Goal: Communication & Community: Answer question/provide support

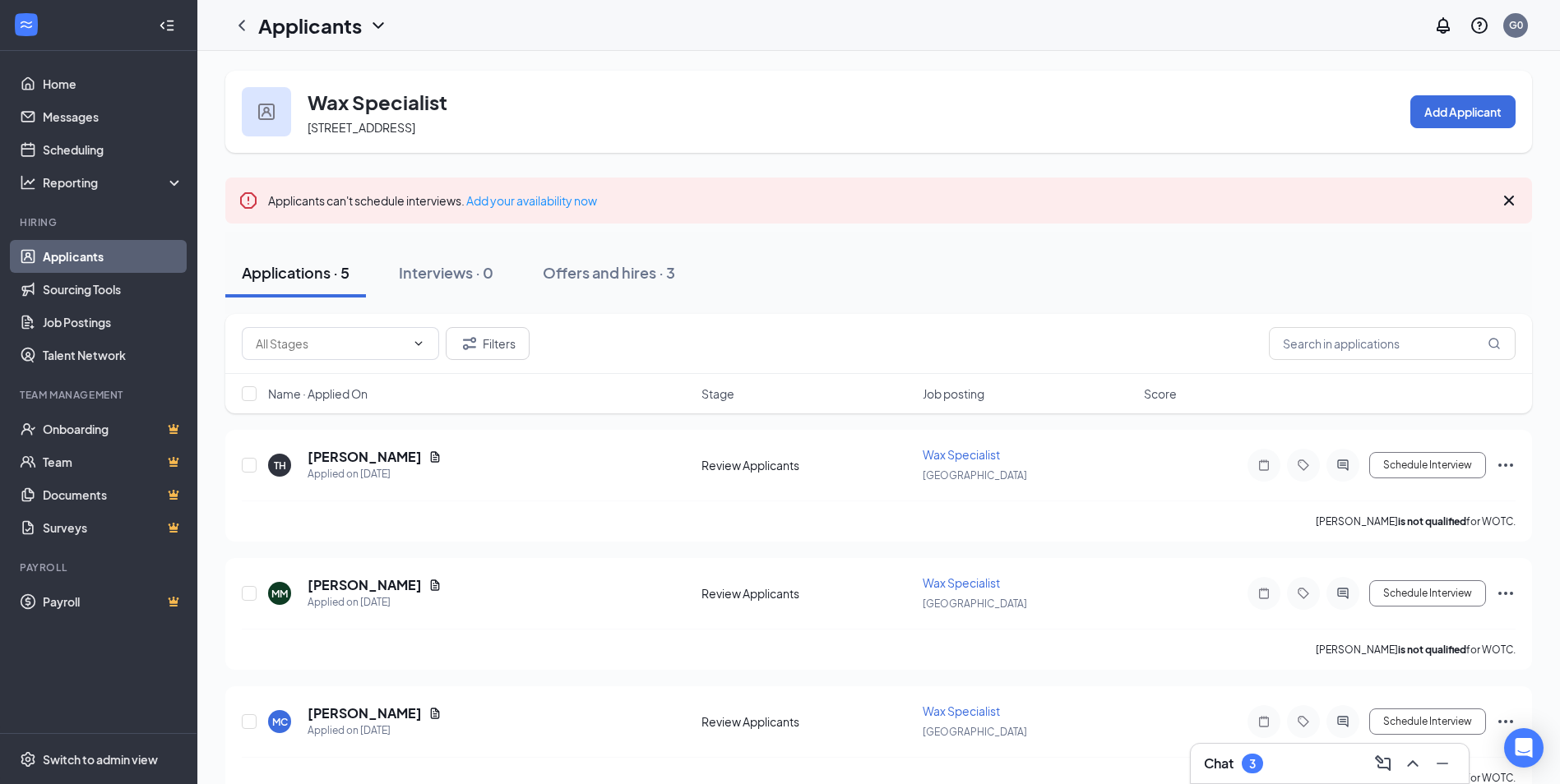
click at [1237, 769] on div "Chat 3" at bounding box center [1233, 763] width 59 height 19
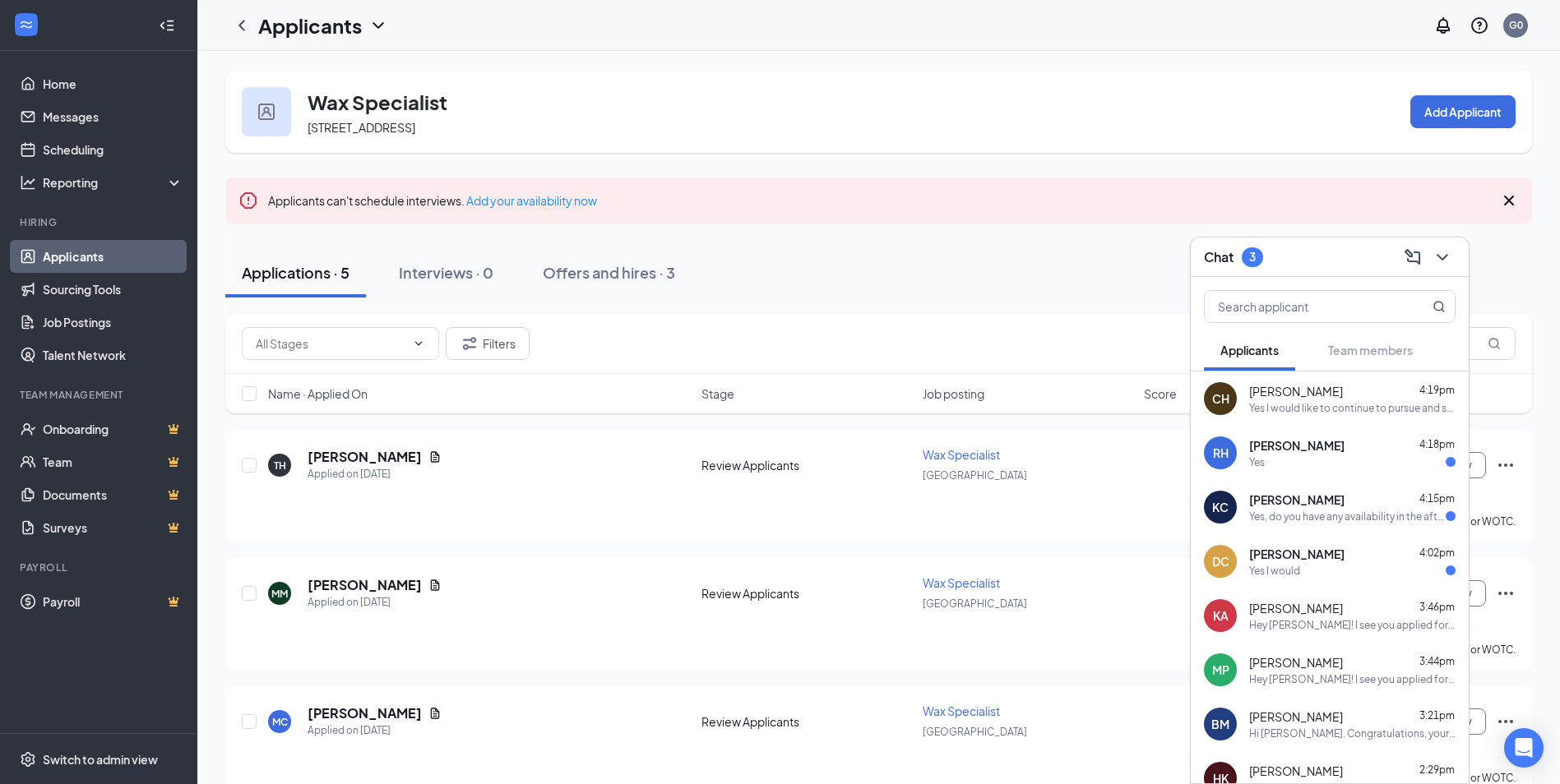
click at [1382, 547] on div "[PERSON_NAME] 4:02pm" at bounding box center [1352, 553] width 206 height 17
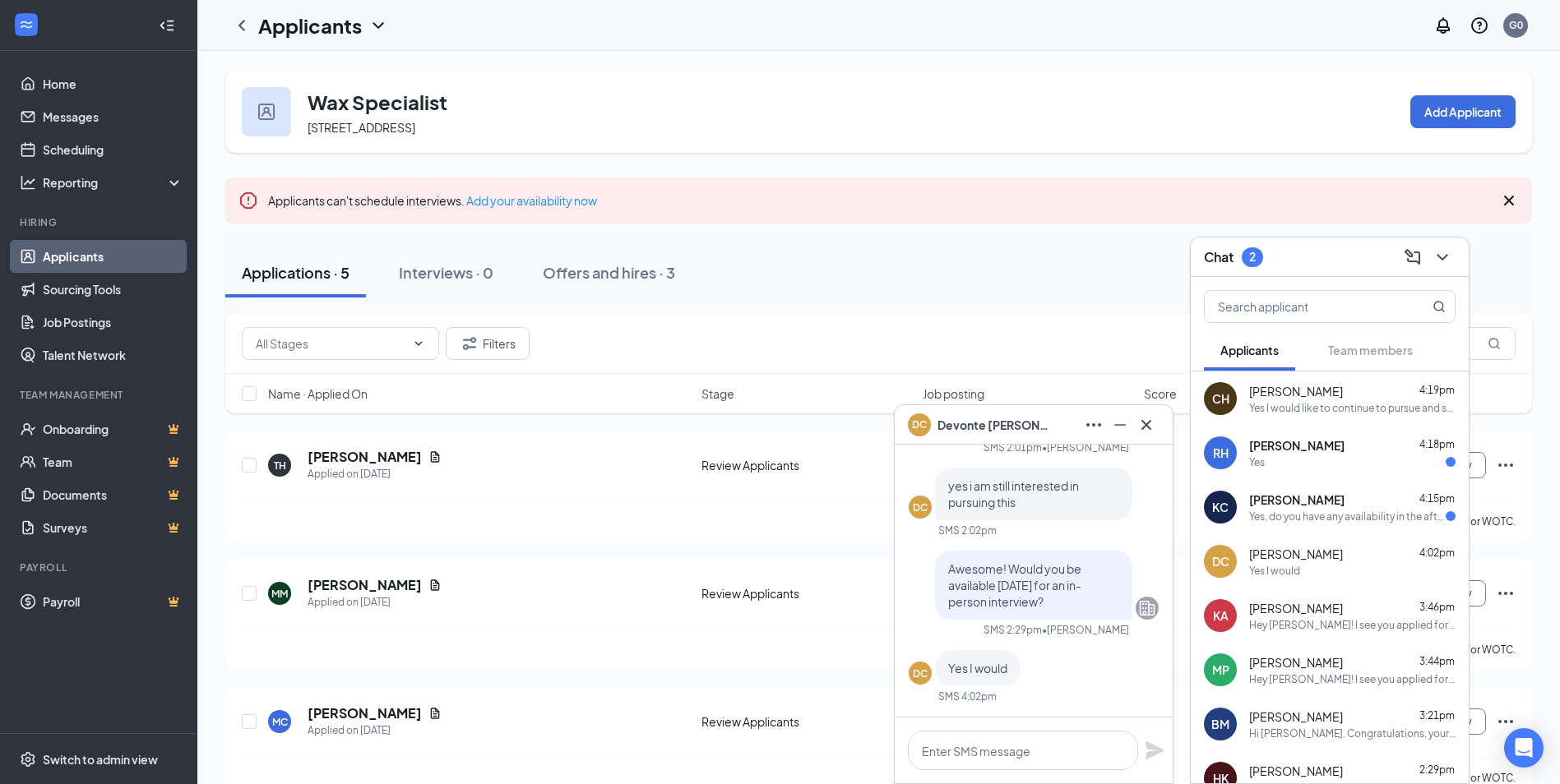
click at [1297, 449] on span "[PERSON_NAME]" at bounding box center [1297, 445] width 96 height 17
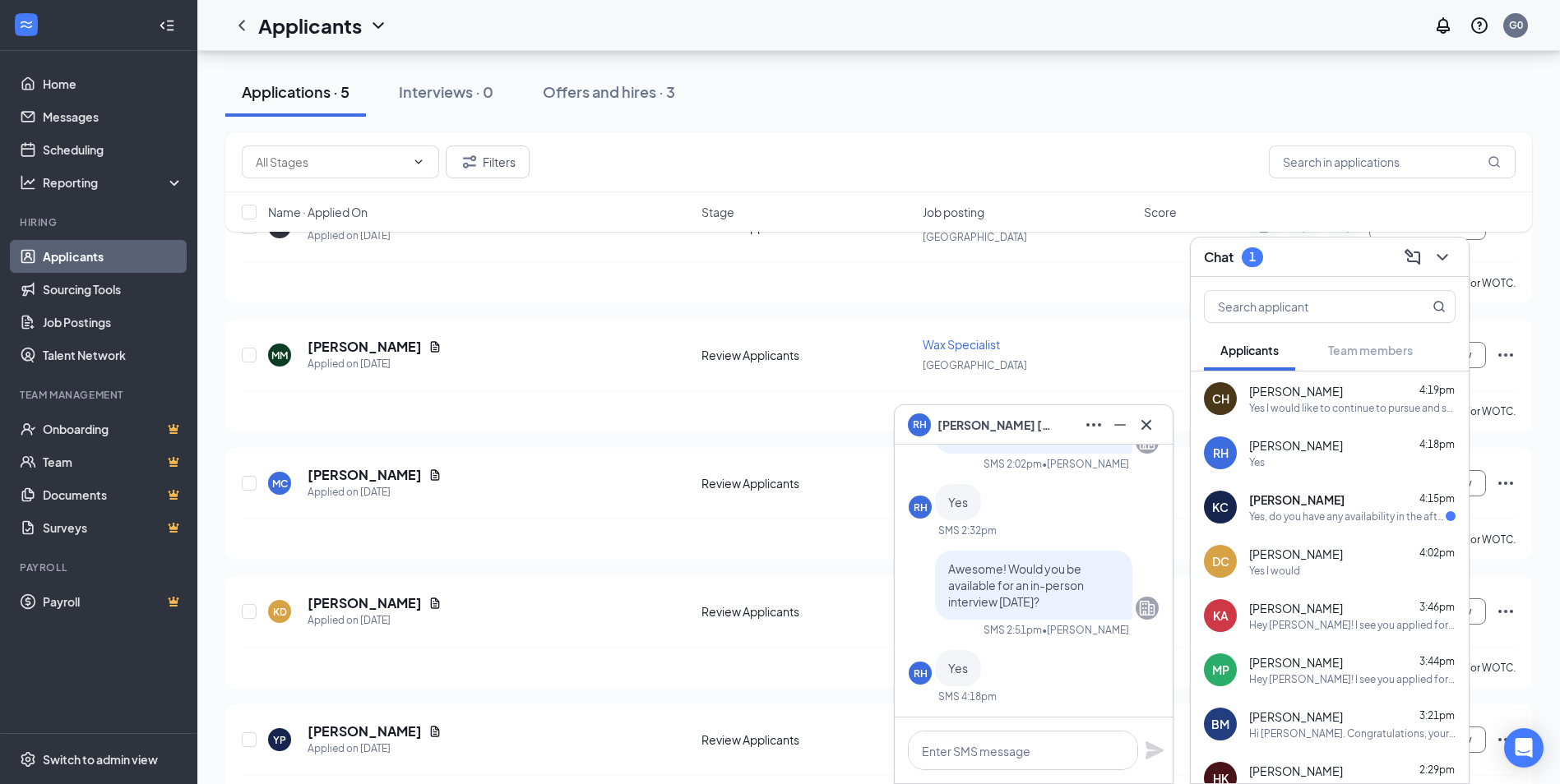
scroll to position [246, 0]
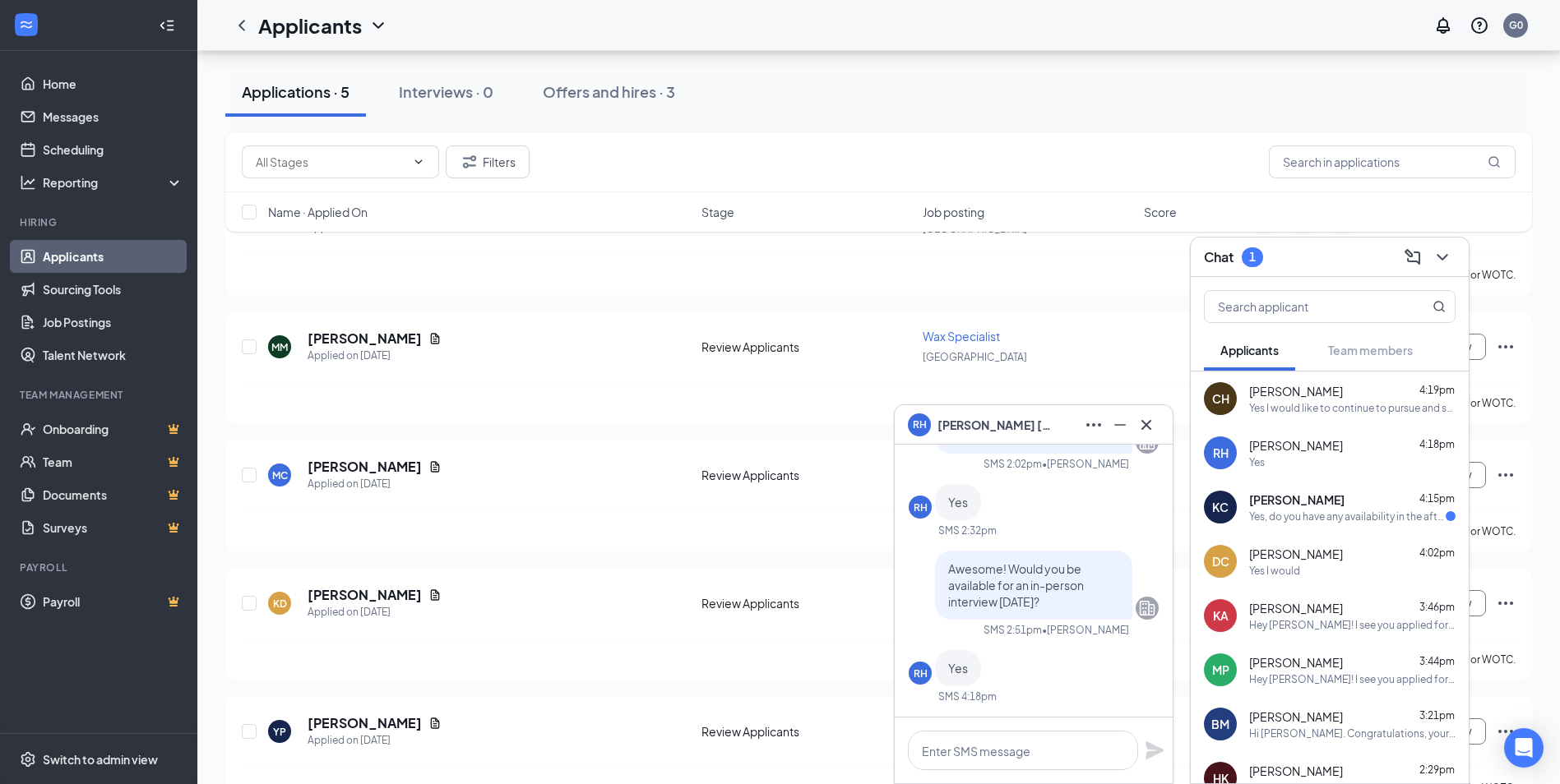
click at [1342, 410] on div "Yes I would like to continue to pursue and sure ask away ! :)" at bounding box center [1352, 408] width 206 height 14
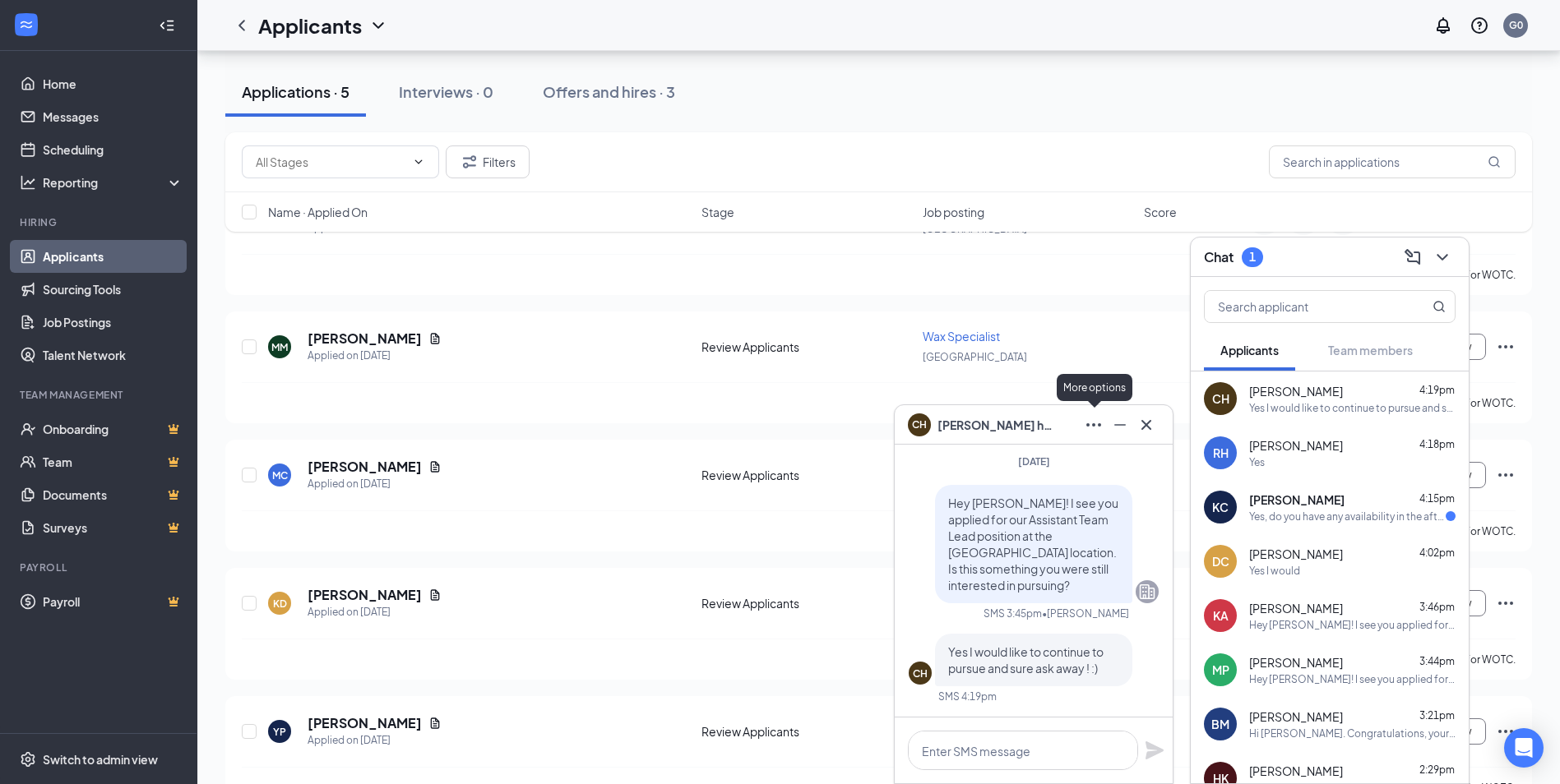
click at [1098, 424] on icon "Ellipses" at bounding box center [1093, 425] width 15 height 4
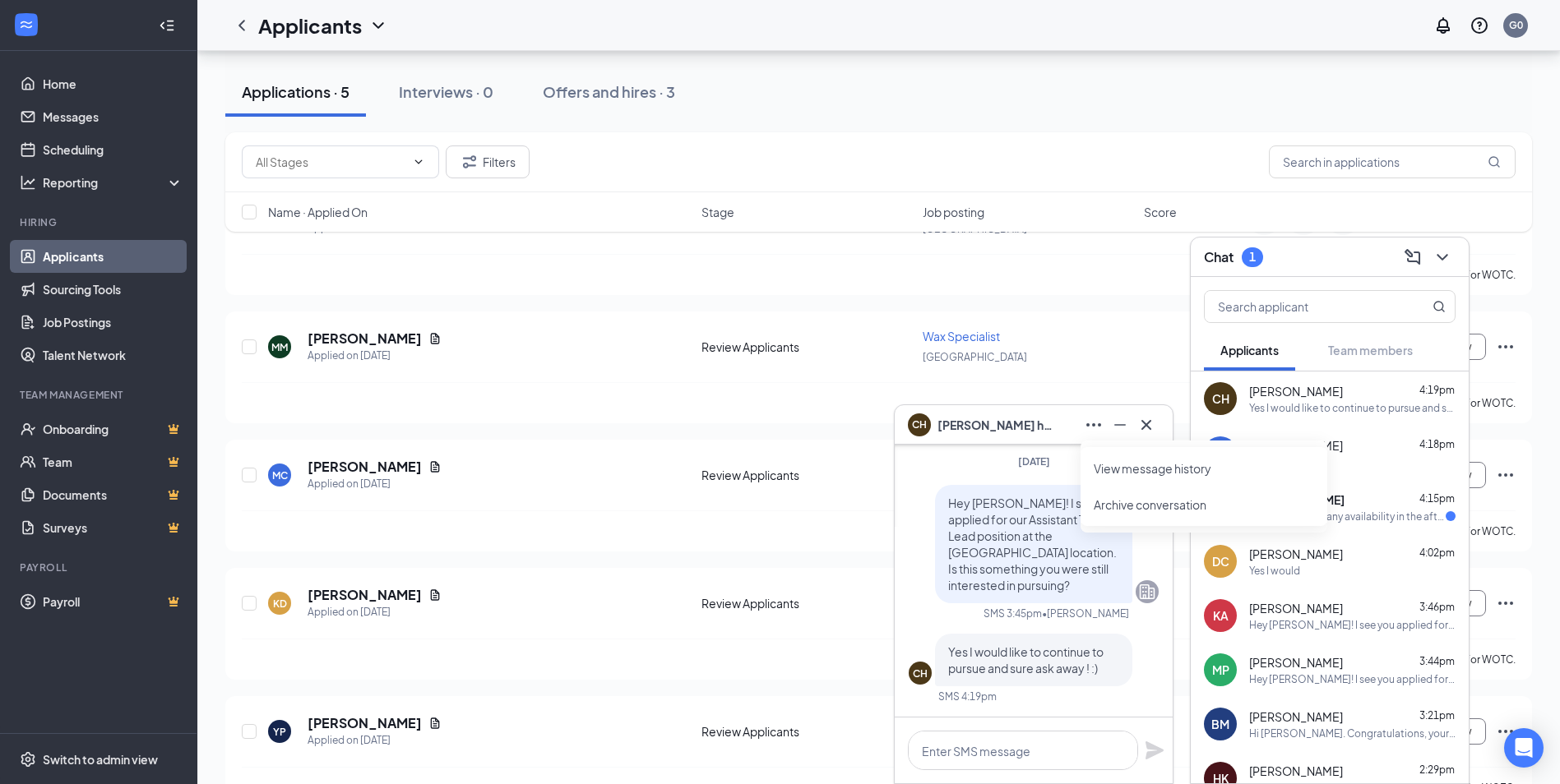
click at [1102, 467] on link "View message history" at bounding box center [1203, 468] width 220 height 17
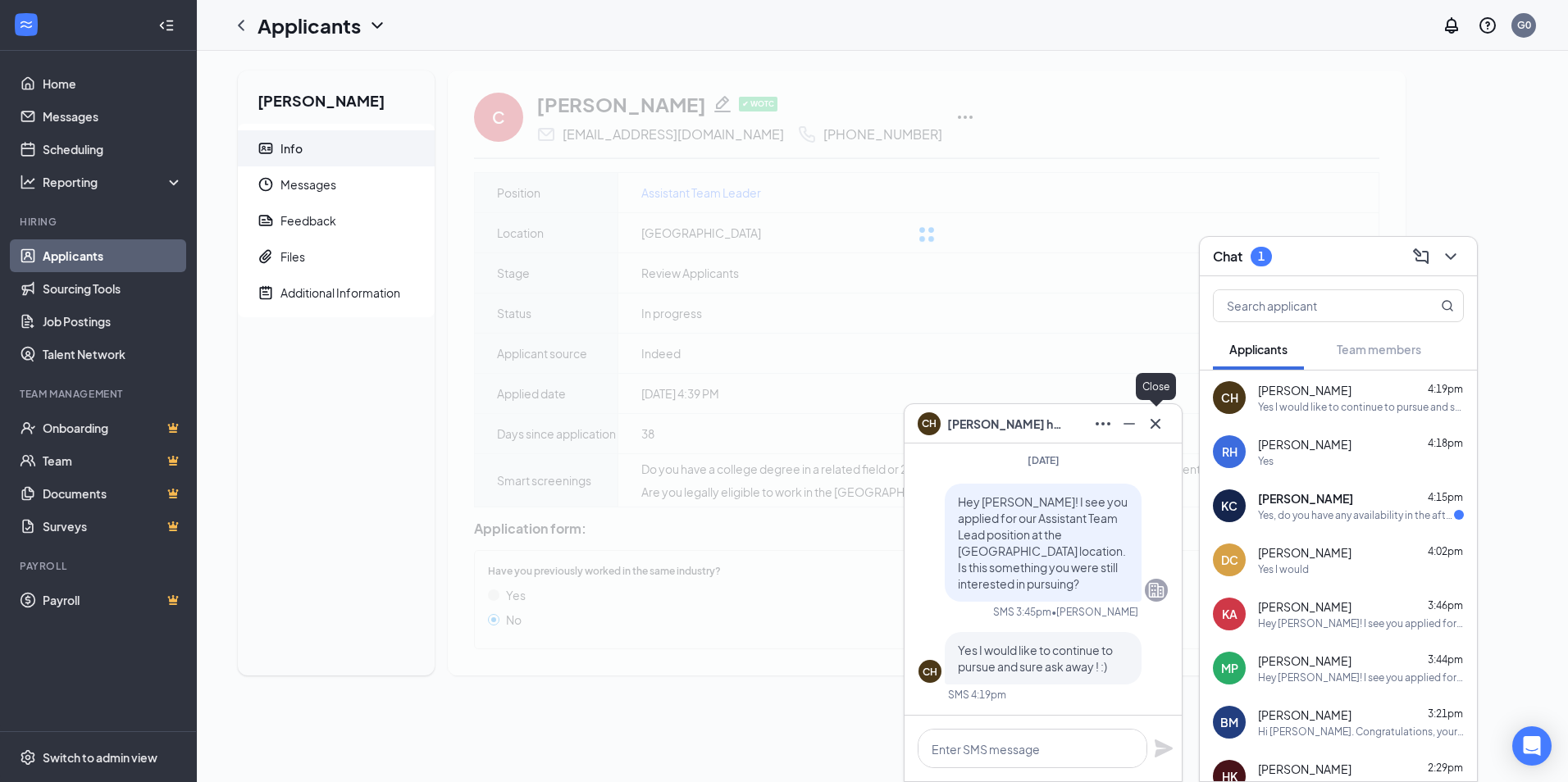
click at [1161, 426] on icon "Cross" at bounding box center [1155, 423] width 19 height 19
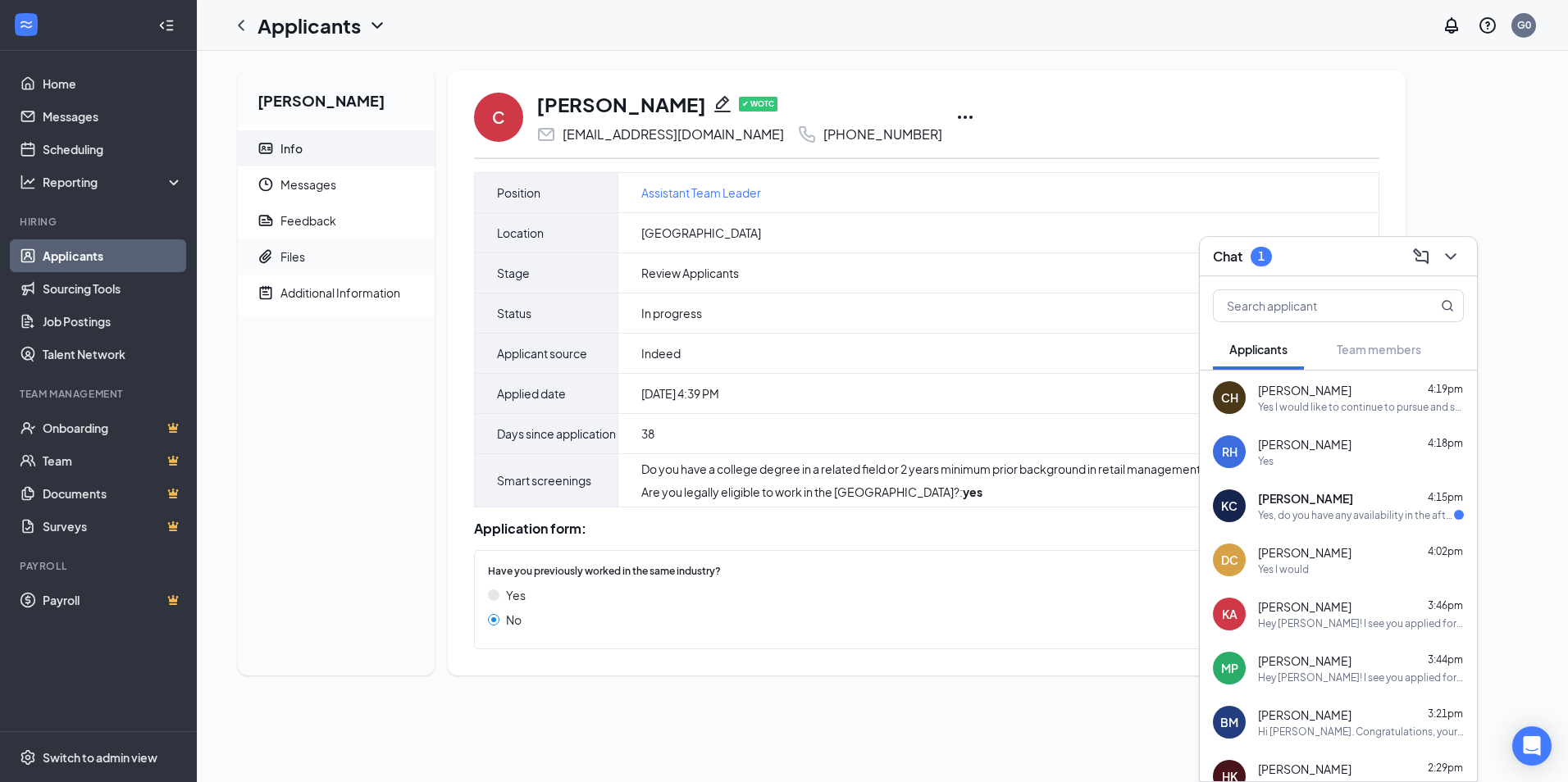
click at [294, 259] on div "Files" at bounding box center [292, 256] width 24 height 17
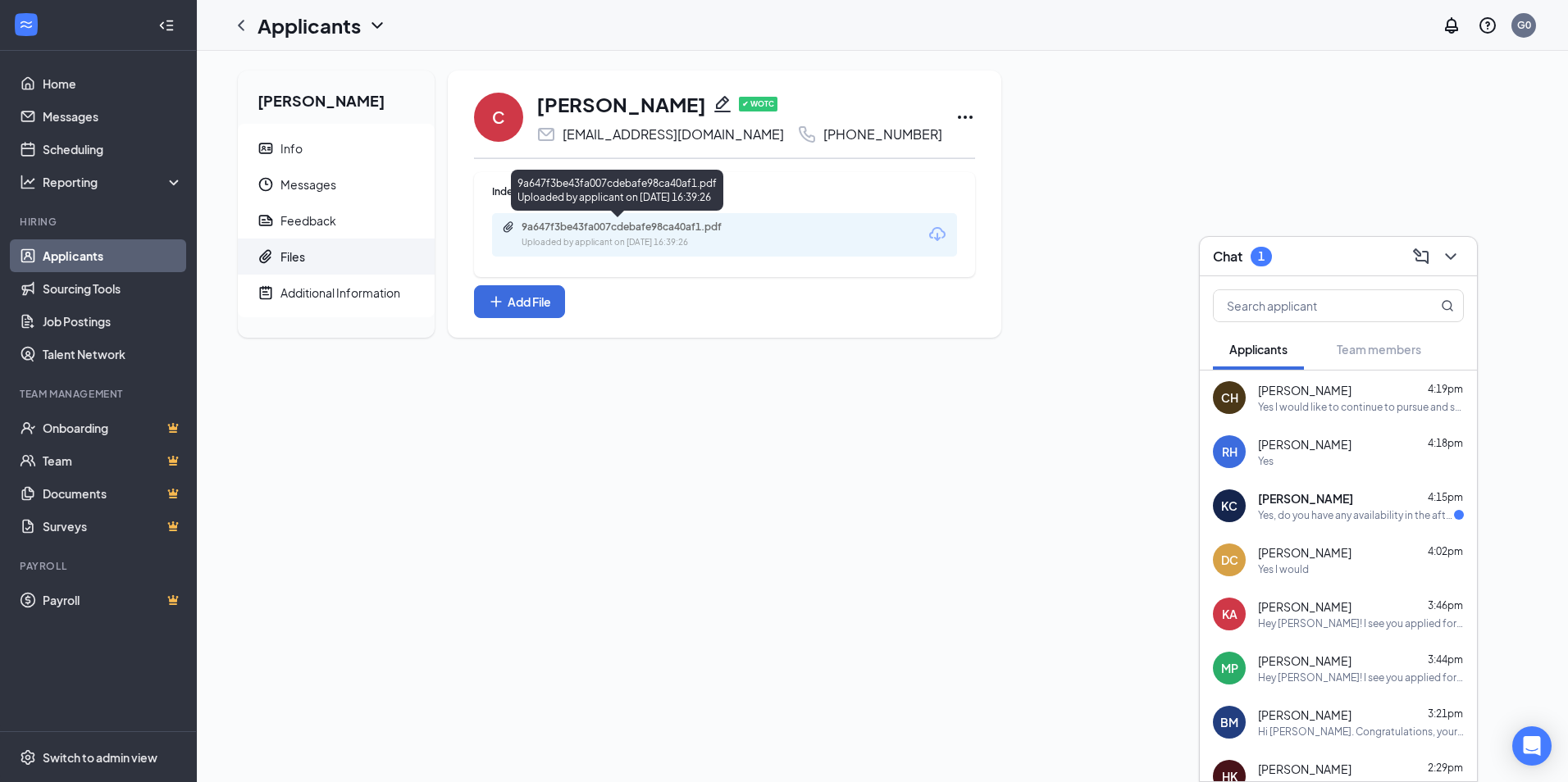
click at [675, 238] on div "Uploaded by applicant on Aug 08, 2025 at 16:39:26" at bounding box center [644, 242] width 246 height 13
click at [1359, 519] on div "Yes, do you have any availability in the afternoon/evening?" at bounding box center [1356, 515] width 196 height 14
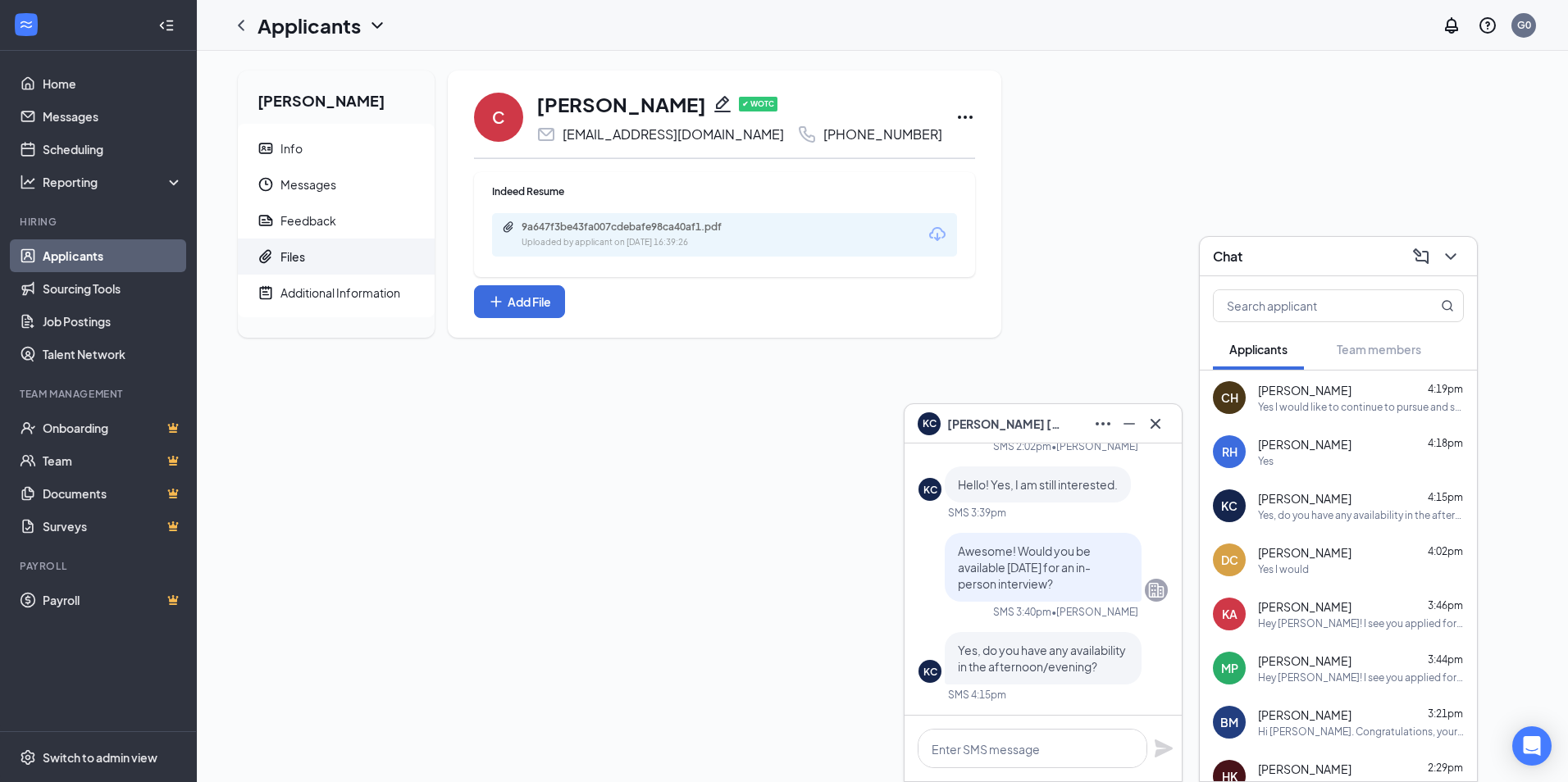
drag, startPoint x: 987, startPoint y: 418, endPoint x: 976, endPoint y: 421, distance: 11.4
click at [976, 421] on span "Kim Camey" at bounding box center [1004, 423] width 115 height 18
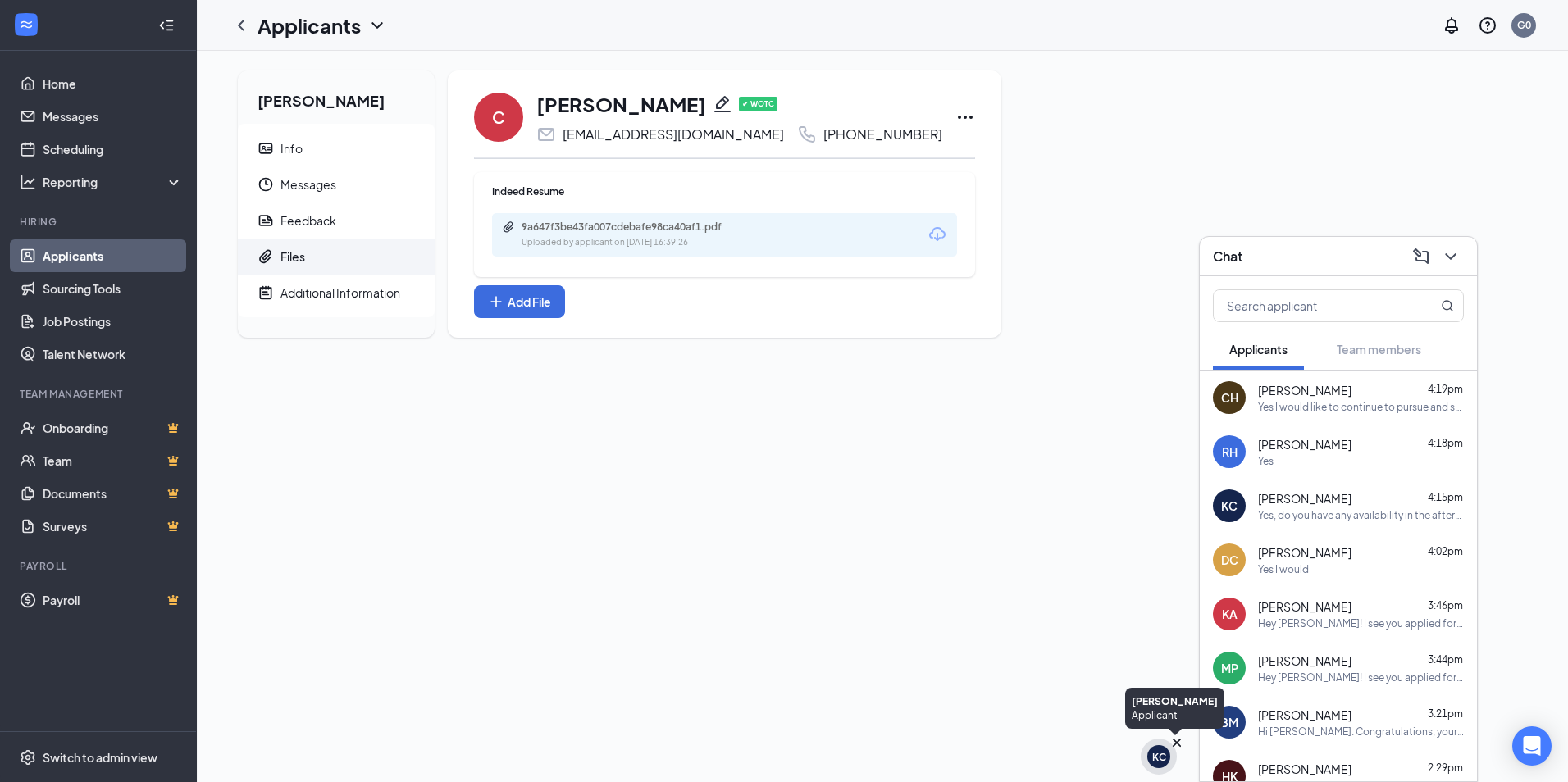
click at [1166, 757] on div "KC" at bounding box center [1159, 757] width 14 height 14
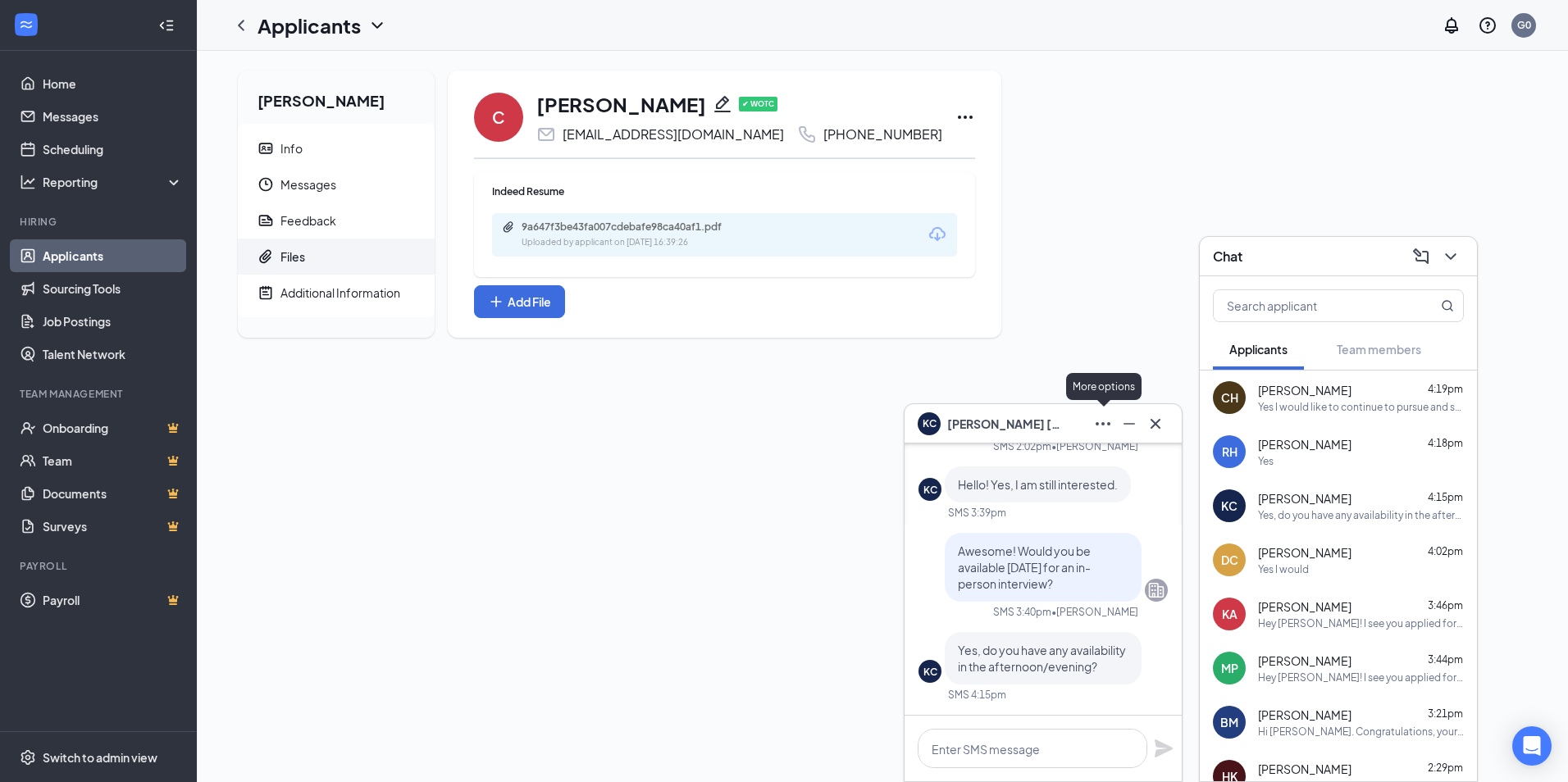
click at [1107, 423] on icon "Ellipses" at bounding box center [1102, 423] width 19 height 19
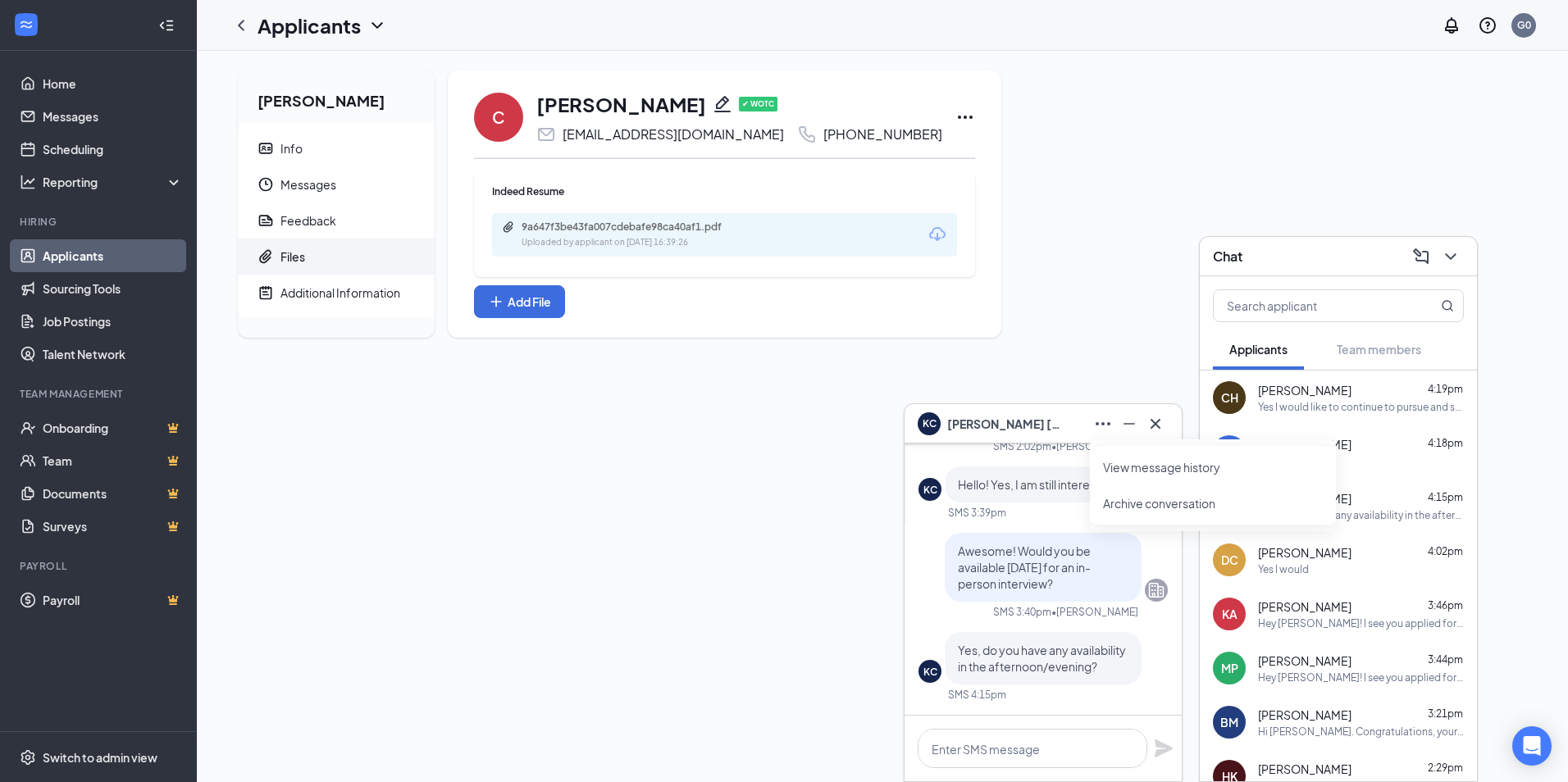
click at [1168, 476] on link "View message history" at bounding box center [1212, 467] width 220 height 17
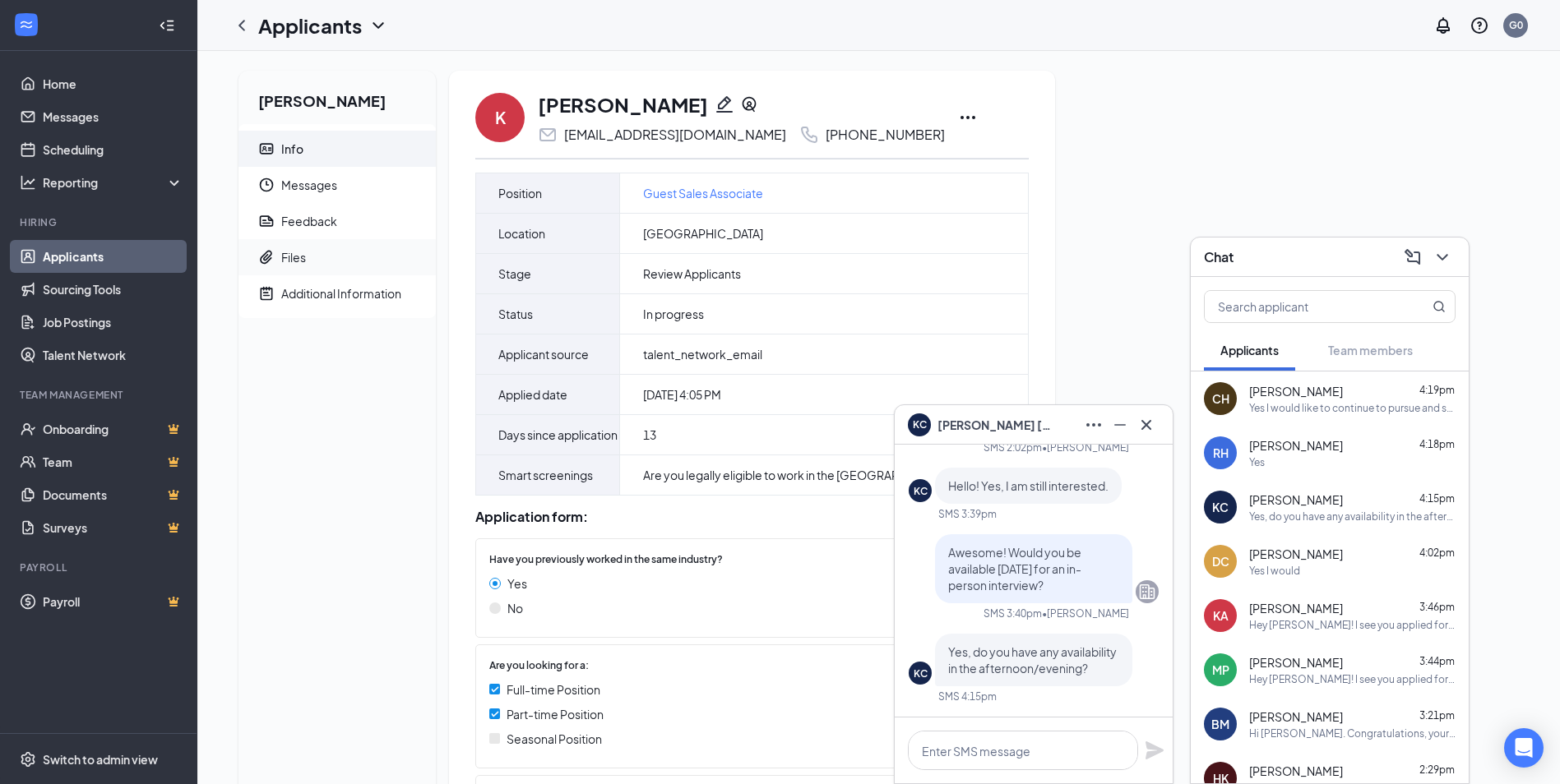
click at [302, 257] on div "Files" at bounding box center [293, 257] width 25 height 17
